Goal: Information Seeking & Learning: Learn about a topic

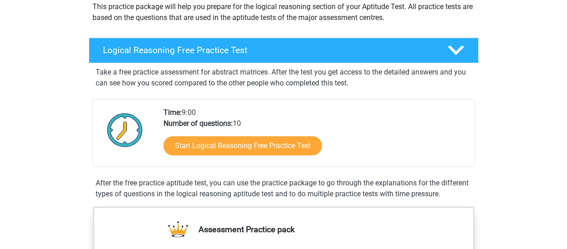
scroll to position [108, 0]
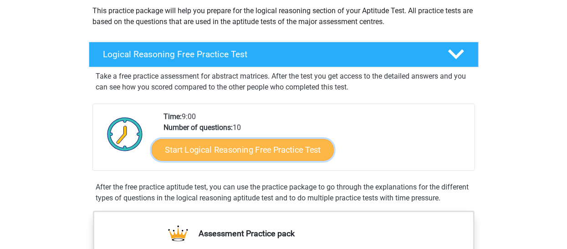
click at [300, 144] on link "Start Logical Reasoning Free Practice Test" at bounding box center [243, 150] width 182 height 22
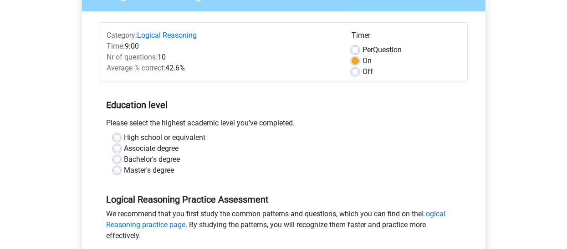
scroll to position [97, 0]
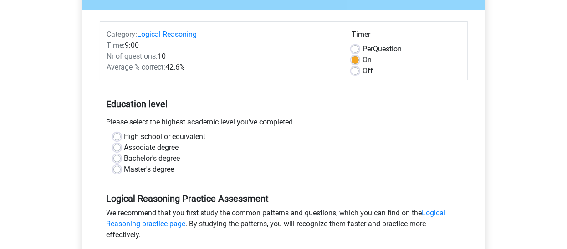
click at [124, 168] on label "Master's degree" at bounding box center [149, 169] width 50 height 11
click at [116, 168] on input "Master's degree" at bounding box center [116, 168] width 7 height 9
radio input "true"
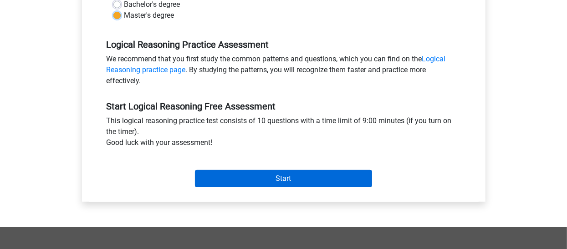
scroll to position [252, 0]
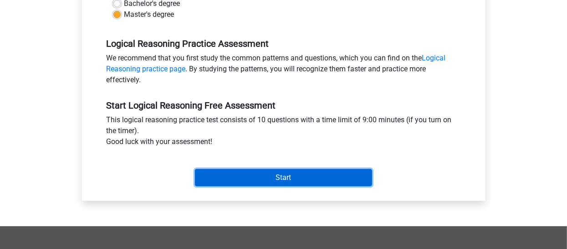
click at [228, 182] on input "Start" at bounding box center [283, 177] width 177 height 17
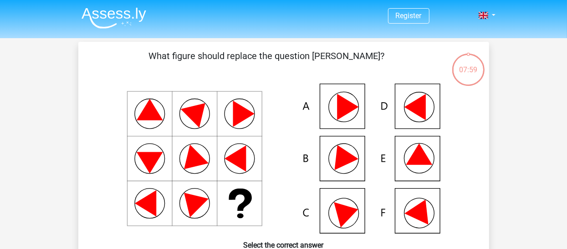
click at [347, 121] on icon at bounding box center [283, 159] width 367 height 150
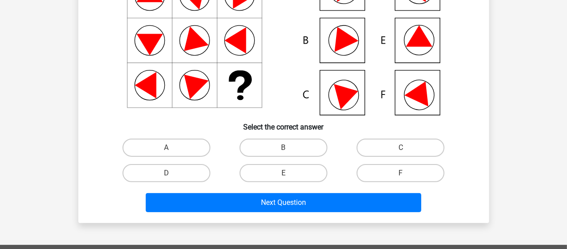
scroll to position [124, 0]
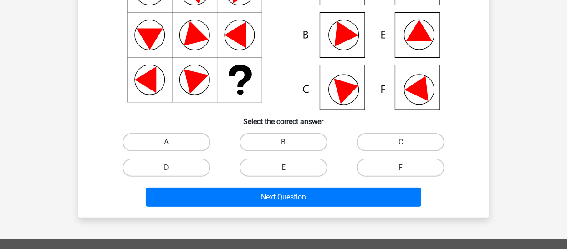
click at [187, 139] on label "A" at bounding box center [166, 142] width 88 height 18
click at [172, 142] on input "A" at bounding box center [169, 145] width 6 height 6
radio input "true"
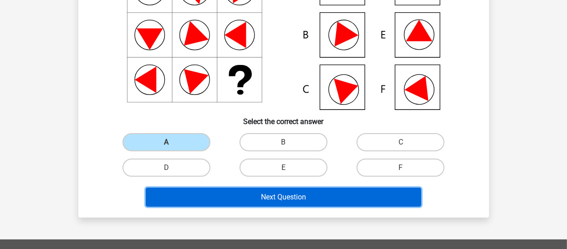
click at [261, 198] on button "Next Question" at bounding box center [283, 197] width 275 height 19
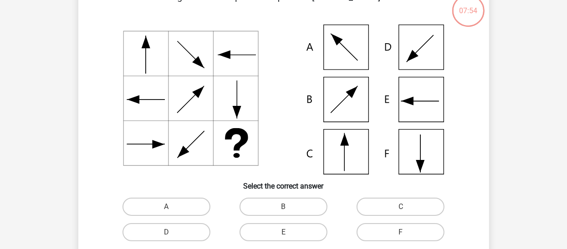
scroll to position [42, 0]
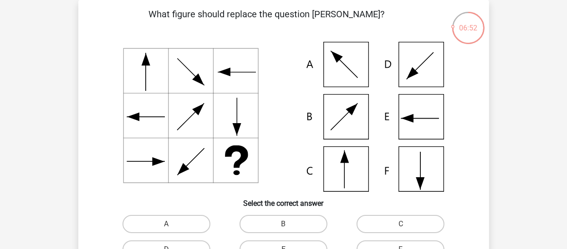
click at [355, 176] on icon at bounding box center [283, 117] width 367 height 150
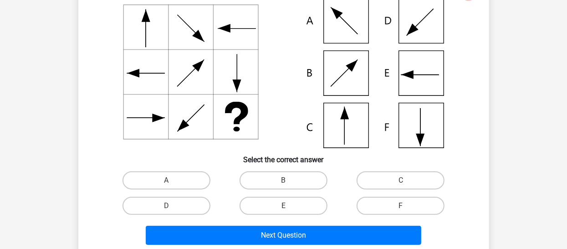
scroll to position [92, 0]
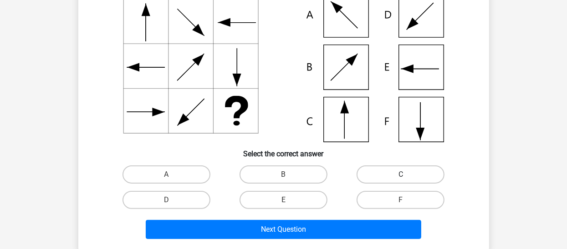
click at [390, 170] on label "C" at bounding box center [400, 175] width 88 height 18
click at [401, 175] on input "C" at bounding box center [404, 178] width 6 height 6
radio input "true"
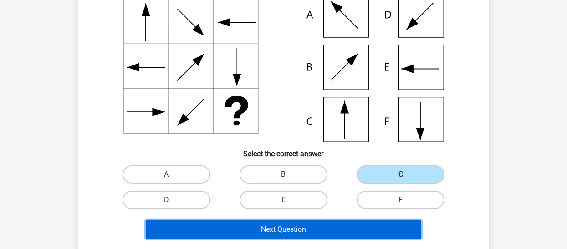
click at [320, 229] on button "Next Question" at bounding box center [283, 229] width 275 height 19
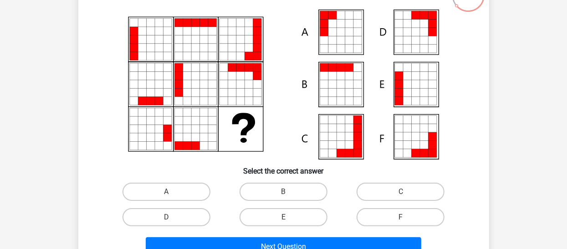
scroll to position [78, 0]
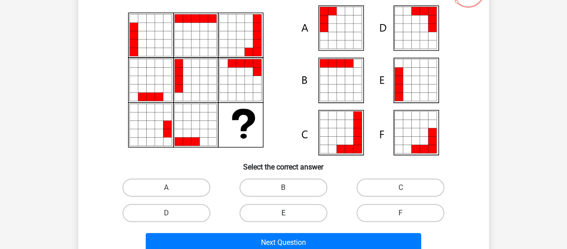
click at [305, 218] on label "E" at bounding box center [283, 213] width 88 height 18
click at [289, 218] on input "E" at bounding box center [286, 217] width 6 height 6
radio input "true"
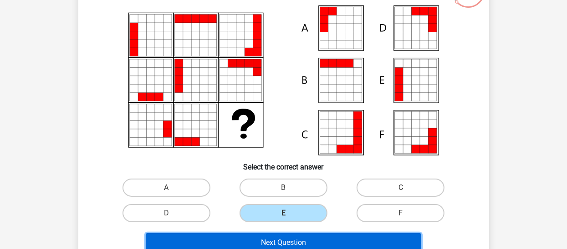
click at [311, 234] on button "Next Question" at bounding box center [283, 243] width 275 height 19
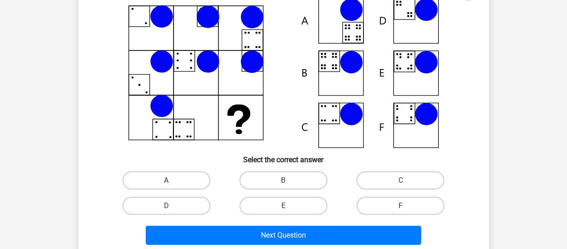
scroll to position [91, 0]
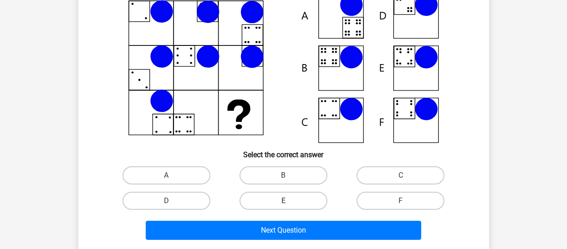
click at [296, 201] on label "E" at bounding box center [283, 201] width 88 height 18
click at [289, 201] on input "E" at bounding box center [286, 204] width 6 height 6
radio input "true"
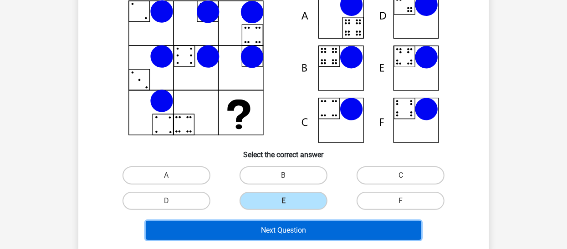
click at [309, 233] on button "Next Question" at bounding box center [283, 230] width 275 height 19
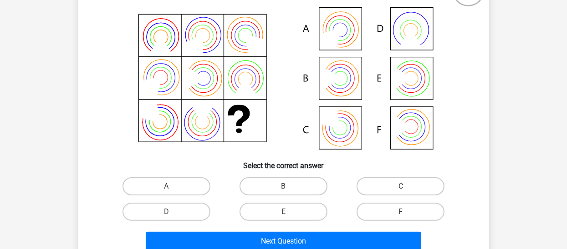
scroll to position [88, 0]
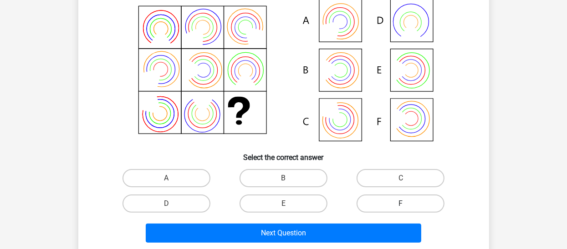
click at [397, 200] on label "F" at bounding box center [400, 204] width 88 height 18
click at [401, 204] on input "F" at bounding box center [404, 207] width 6 height 6
radio input "true"
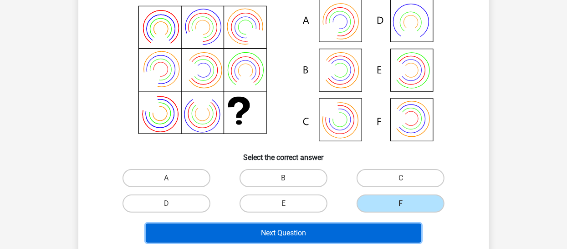
click at [383, 229] on button "Next Question" at bounding box center [283, 233] width 275 height 19
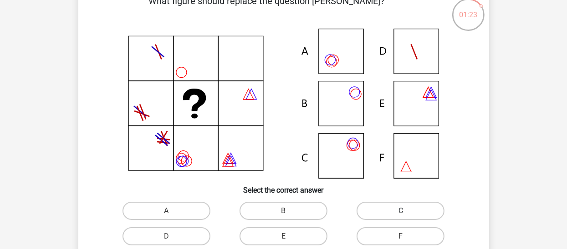
scroll to position [54, 0]
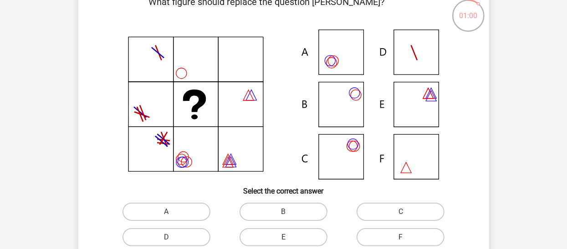
click at [336, 63] on icon at bounding box center [331, 63] width 10 height 10
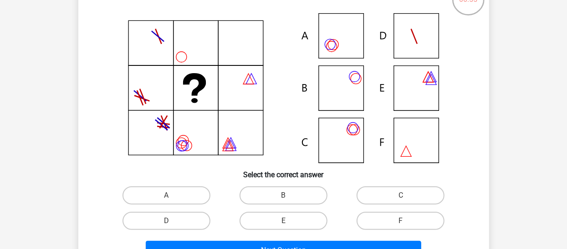
scroll to position [70, 0]
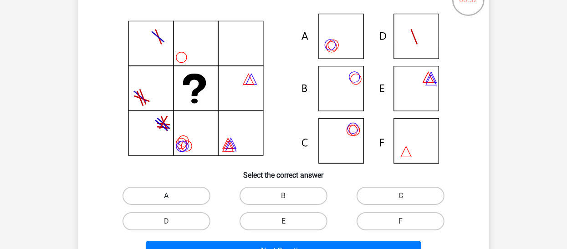
click at [196, 194] on label "A" at bounding box center [166, 196] width 88 height 18
click at [172, 196] on input "A" at bounding box center [169, 199] width 6 height 6
radio input "true"
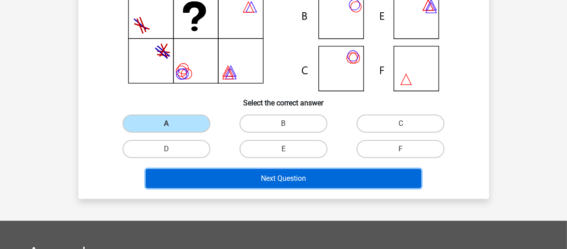
click at [218, 184] on button "Next Question" at bounding box center [283, 178] width 275 height 19
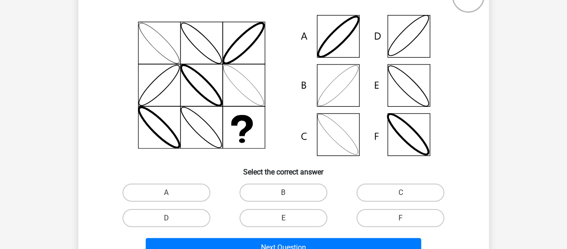
scroll to position [88, 0]
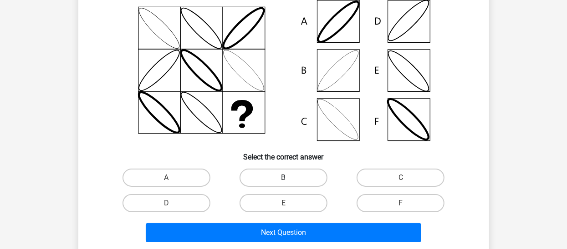
click at [307, 182] on label "B" at bounding box center [283, 178] width 88 height 18
click at [289, 182] on input "B" at bounding box center [286, 181] width 6 height 6
radio input "true"
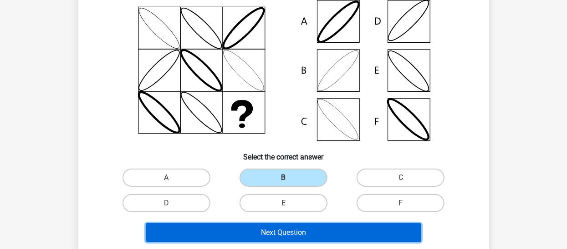
click at [321, 234] on button "Next Question" at bounding box center [283, 233] width 275 height 19
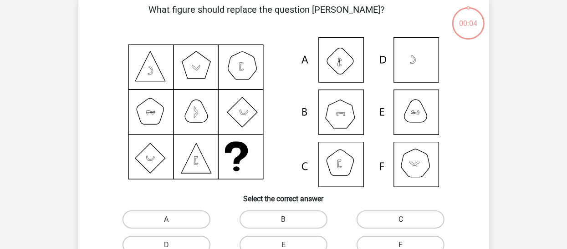
scroll to position [42, 0]
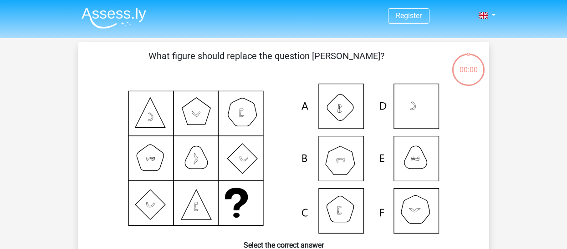
scroll to position [42, 0]
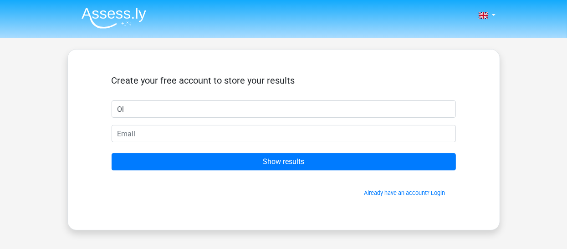
type input "Oluwafemi"
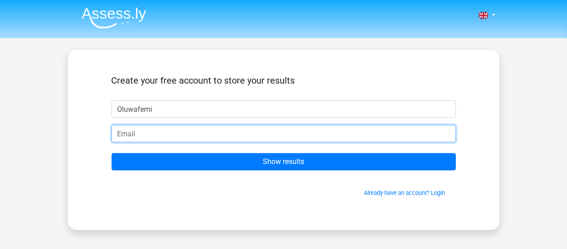
click at [196, 139] on input "email" at bounding box center [284, 133] width 344 height 17
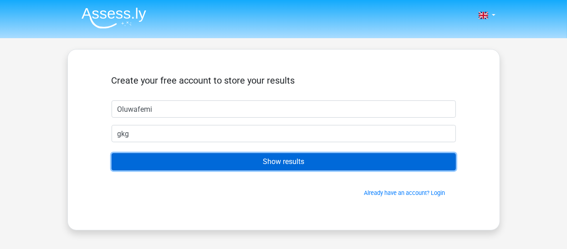
click at [259, 165] on input "Show results" at bounding box center [284, 161] width 344 height 17
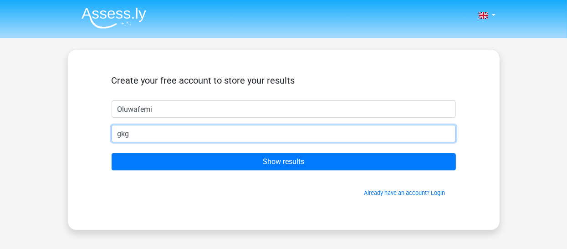
drag, startPoint x: 169, startPoint y: 136, endPoint x: 94, endPoint y: 136, distance: 74.7
click at [94, 136] on div "Create your free account to store your results Oluwafemi gkg Show results Alrea…" at bounding box center [284, 139] width 388 height 137
type input "hello.oluwafemi@gmail.com"
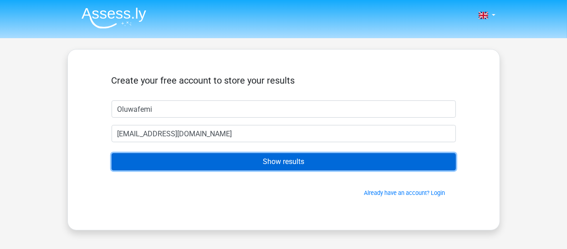
click at [196, 168] on input "Show results" at bounding box center [284, 161] width 344 height 17
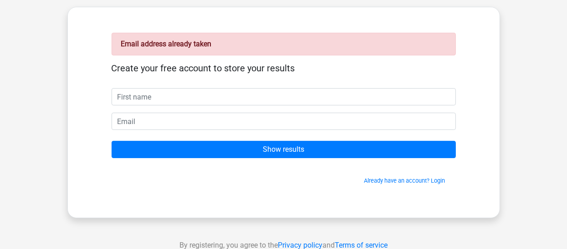
scroll to position [45, 0]
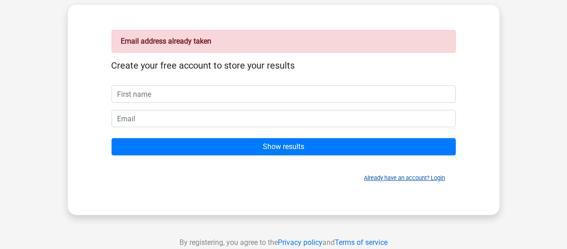
click at [439, 175] on link "Already have an account? Login" at bounding box center [404, 178] width 81 height 7
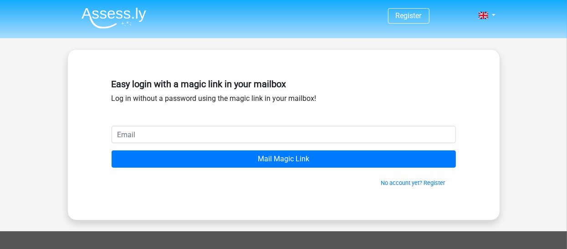
click at [354, 136] on input "email" at bounding box center [284, 134] width 344 height 17
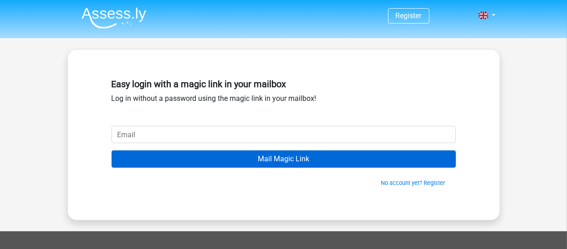
type input "hello.oluwafemi@gmail.com"
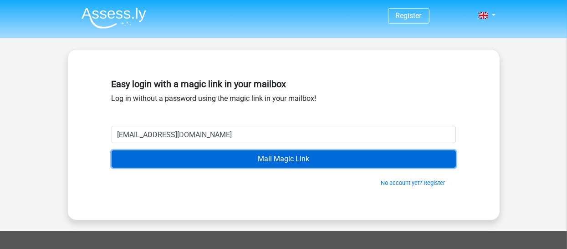
click at [260, 160] on input "Mail Magic Link" at bounding box center [284, 159] width 344 height 17
click at [248, 160] on input "Mail Magic Link" at bounding box center [284, 159] width 344 height 17
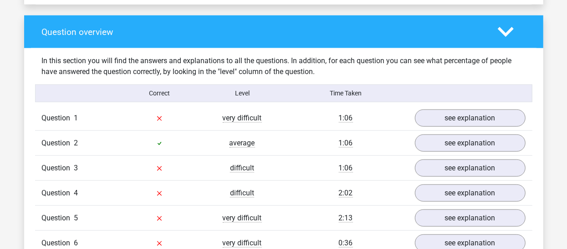
scroll to position [708, 0]
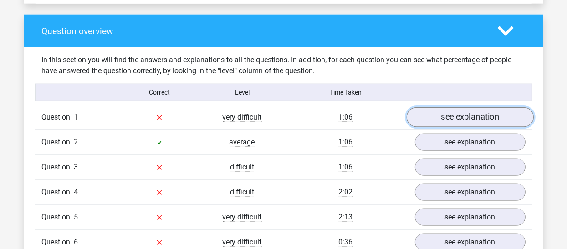
click at [465, 115] on link "see explanation" at bounding box center [469, 117] width 127 height 20
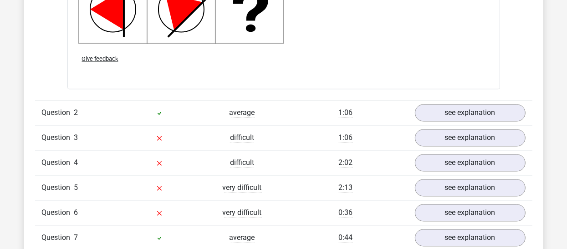
scroll to position [1317, 0]
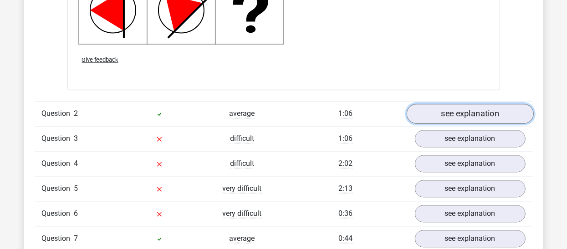
click at [482, 117] on link "see explanation" at bounding box center [469, 114] width 127 height 20
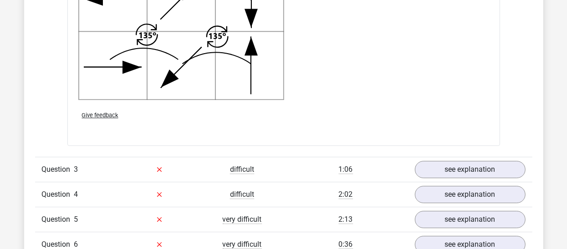
scroll to position [1905, 0]
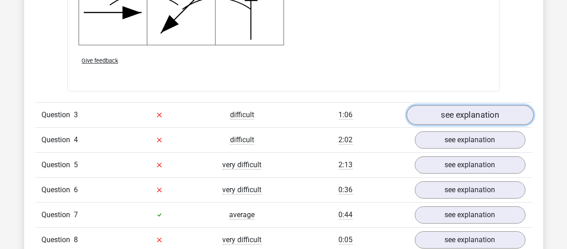
click at [470, 116] on link "see explanation" at bounding box center [469, 115] width 127 height 20
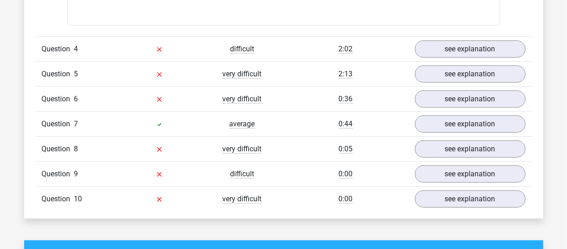
scroll to position [2604, 0]
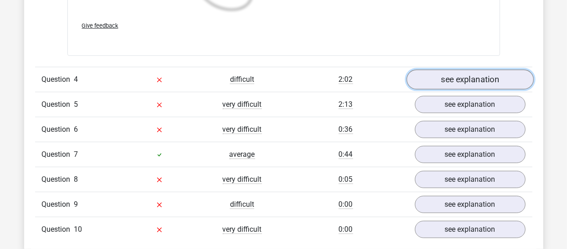
click at [491, 77] on link "see explanation" at bounding box center [469, 80] width 127 height 20
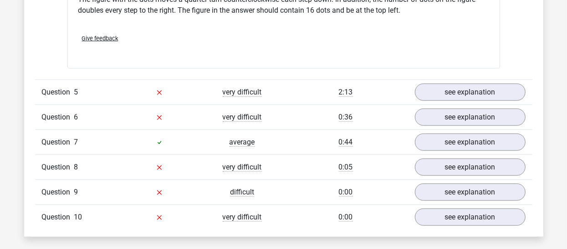
scroll to position [2971, 0]
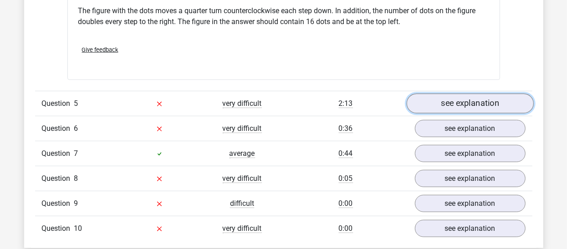
click at [438, 100] on link "see explanation" at bounding box center [469, 104] width 127 height 20
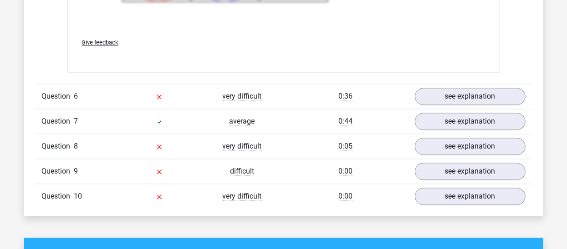
scroll to position [3625, 0]
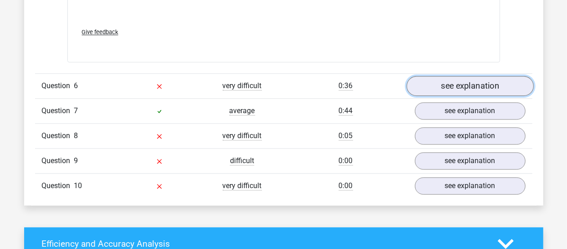
click at [432, 81] on link "see explanation" at bounding box center [469, 86] width 127 height 20
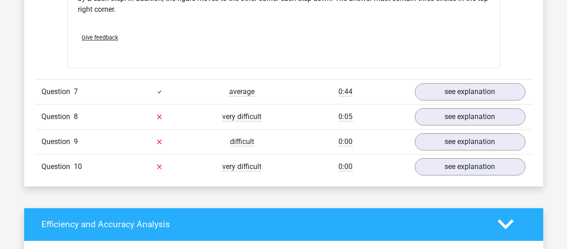
scroll to position [4022, 0]
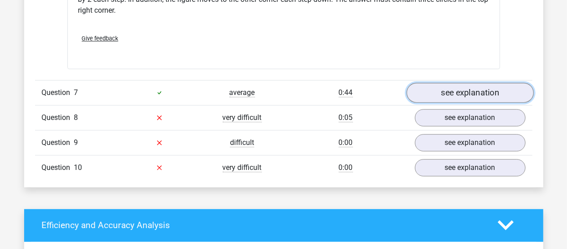
click at [436, 88] on link "see explanation" at bounding box center [469, 93] width 127 height 20
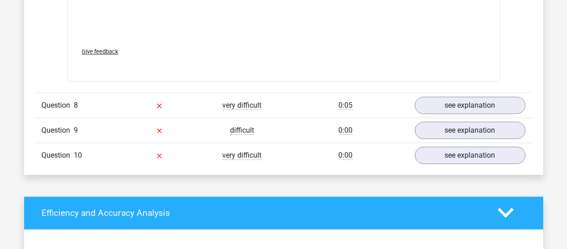
scroll to position [4646, 0]
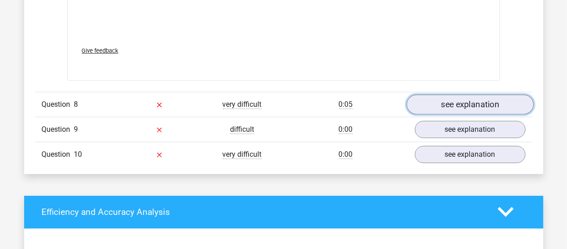
click at [446, 103] on link "see explanation" at bounding box center [469, 105] width 127 height 20
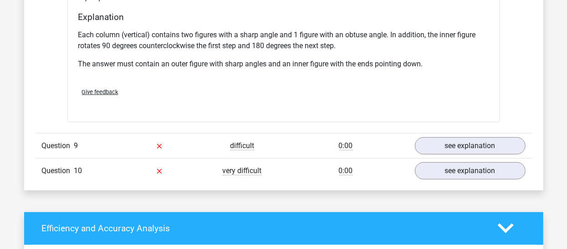
scroll to position [5025, 0]
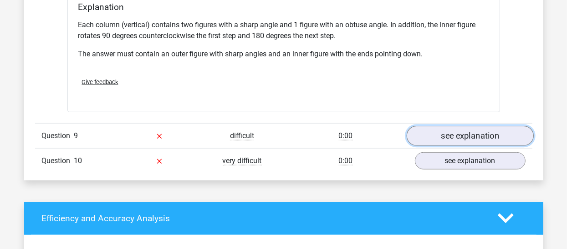
click at [449, 126] on link "see explanation" at bounding box center [469, 136] width 127 height 20
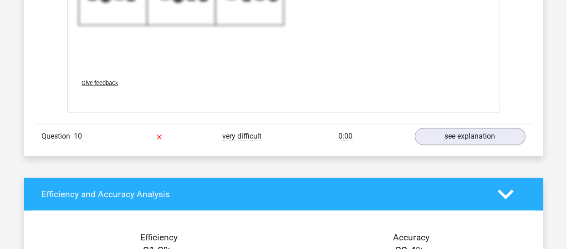
scroll to position [5661, 0]
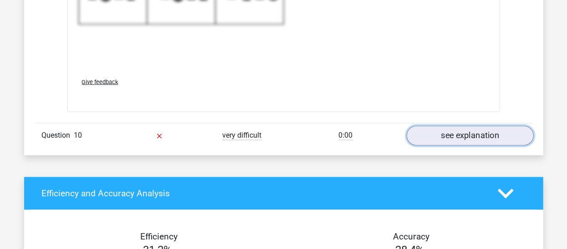
click at [424, 126] on link "see explanation" at bounding box center [469, 136] width 127 height 20
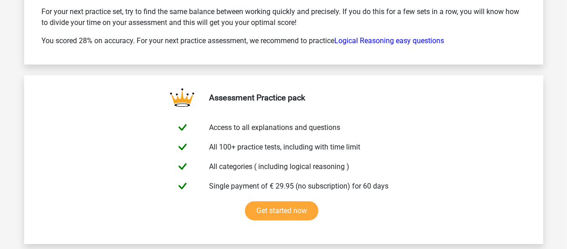
scroll to position [6848, 0]
